Goal: Transaction & Acquisition: Obtain resource

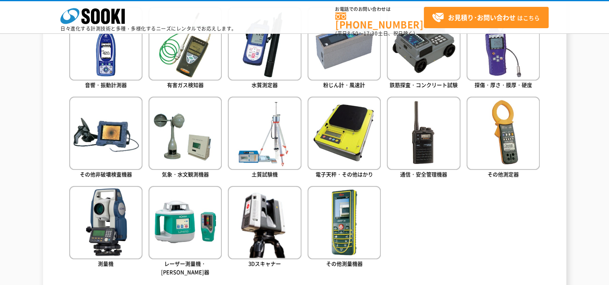
scroll to position [409, 0]
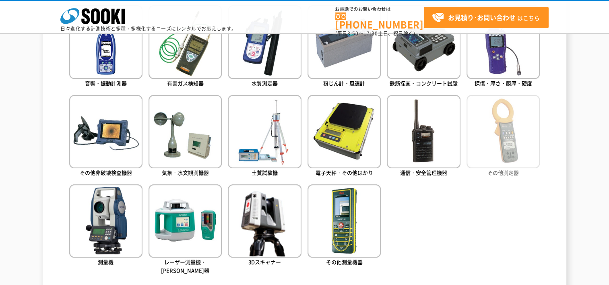
click at [491, 140] on img at bounding box center [503, 131] width 73 height 73
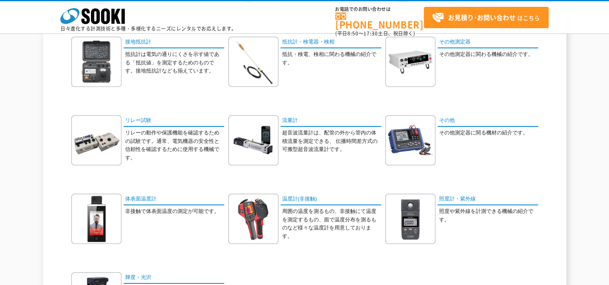
scroll to position [338, 0]
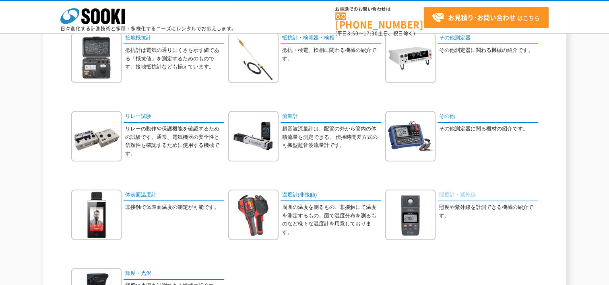
click at [459, 195] on link "照度計・紫外線" at bounding box center [488, 196] width 101 height 12
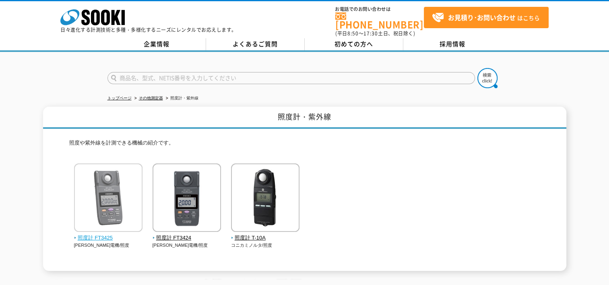
click at [104, 186] on img at bounding box center [108, 199] width 68 height 70
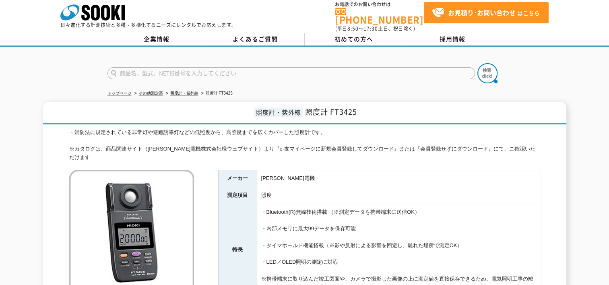
scroll to position [8, 0]
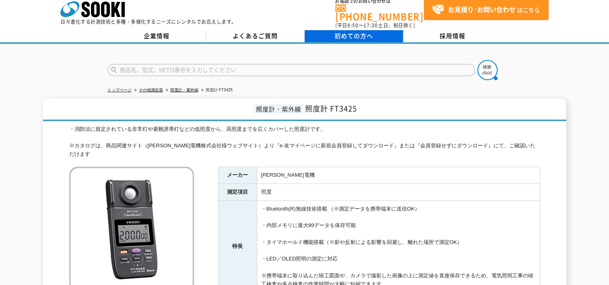
click at [365, 31] on span "初めての方へ" at bounding box center [354, 35] width 39 height 9
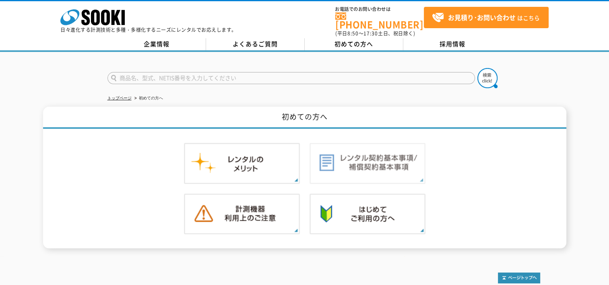
click at [381, 151] on img at bounding box center [368, 163] width 116 height 41
click at [372, 211] on img at bounding box center [368, 214] width 116 height 41
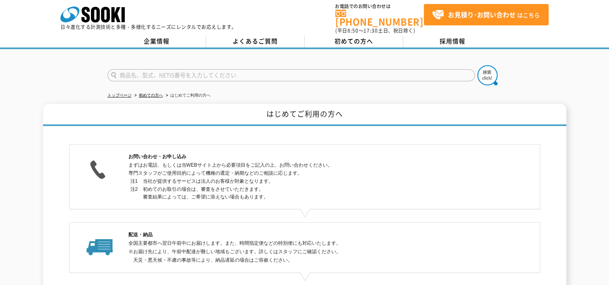
scroll to position [0, 0]
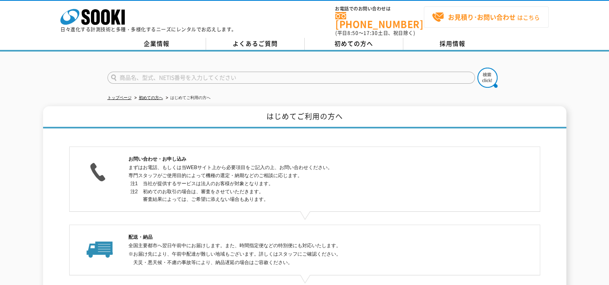
click at [459, 21] on span "お見積り･お問い合わせ はこちら" at bounding box center [486, 17] width 108 height 12
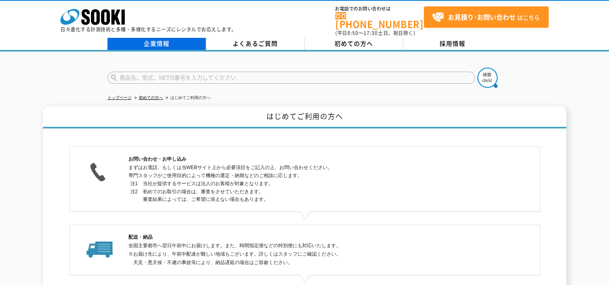
click at [150, 39] on link "企業情報" at bounding box center [157, 44] width 99 height 12
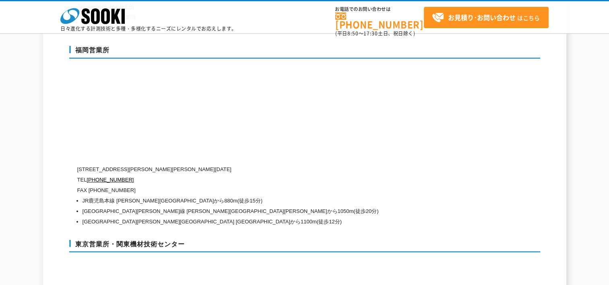
scroll to position [3184, 0]
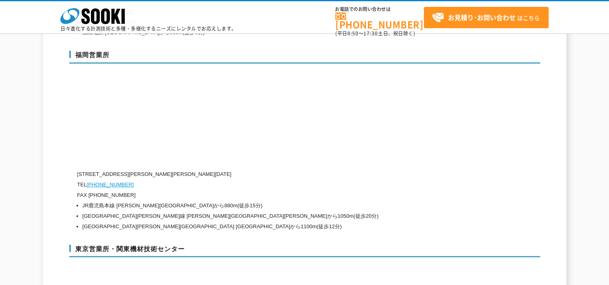
click at [111, 182] on link "[PHONE_NUMBER]" at bounding box center [110, 185] width 47 height 6
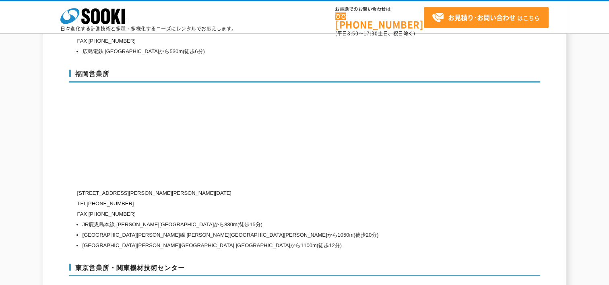
scroll to position [3145, 0]
